Goal: Task Accomplishment & Management: Manage account settings

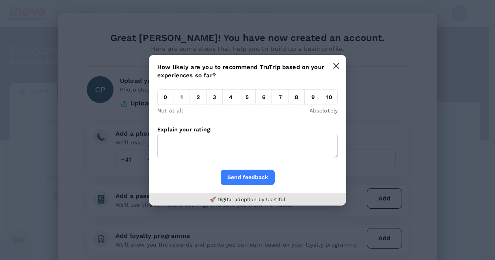
click at [337, 64] on icon "button" at bounding box center [336, 65] width 5 height 5
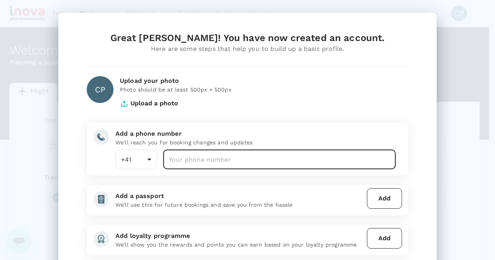
click at [183, 159] on input "number" at bounding box center [279, 159] width 232 height 20
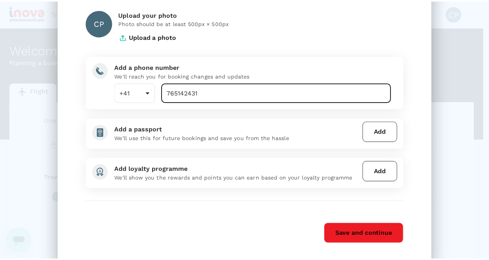
scroll to position [79, 0]
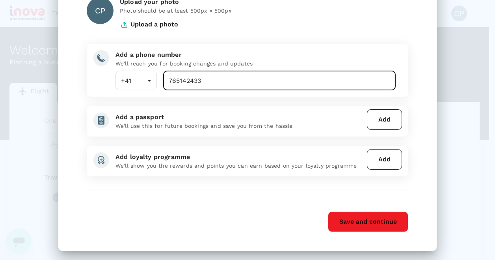
type input "765142433"
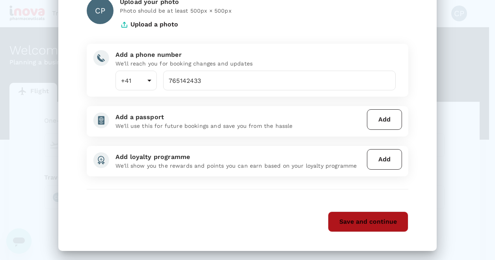
click at [364, 220] on button "Save and continue" at bounding box center [368, 221] width 80 height 20
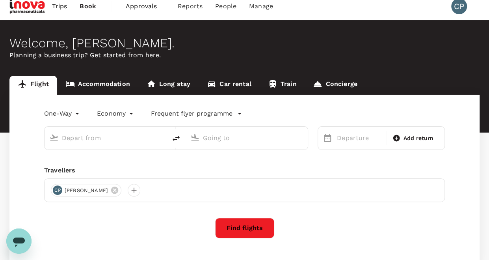
scroll to position [0, 0]
